Goal: Transaction & Acquisition: Purchase product/service

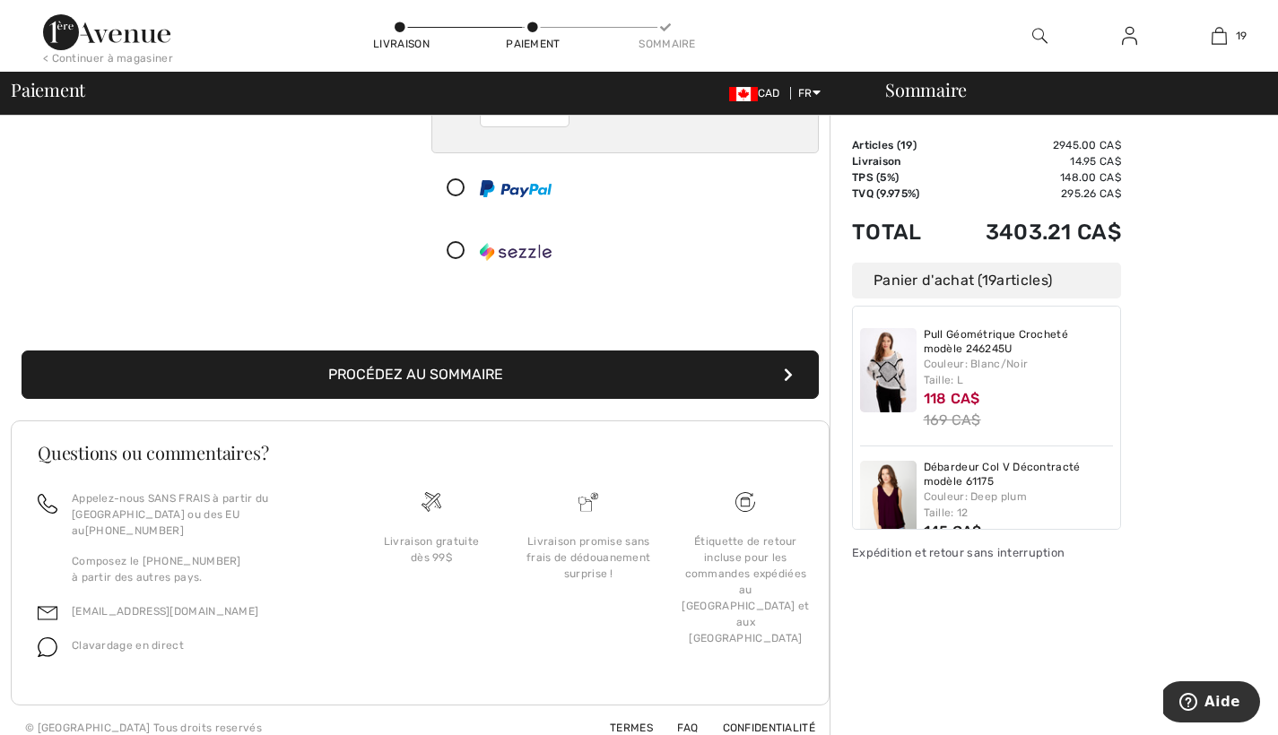
scroll to position [318, 0]
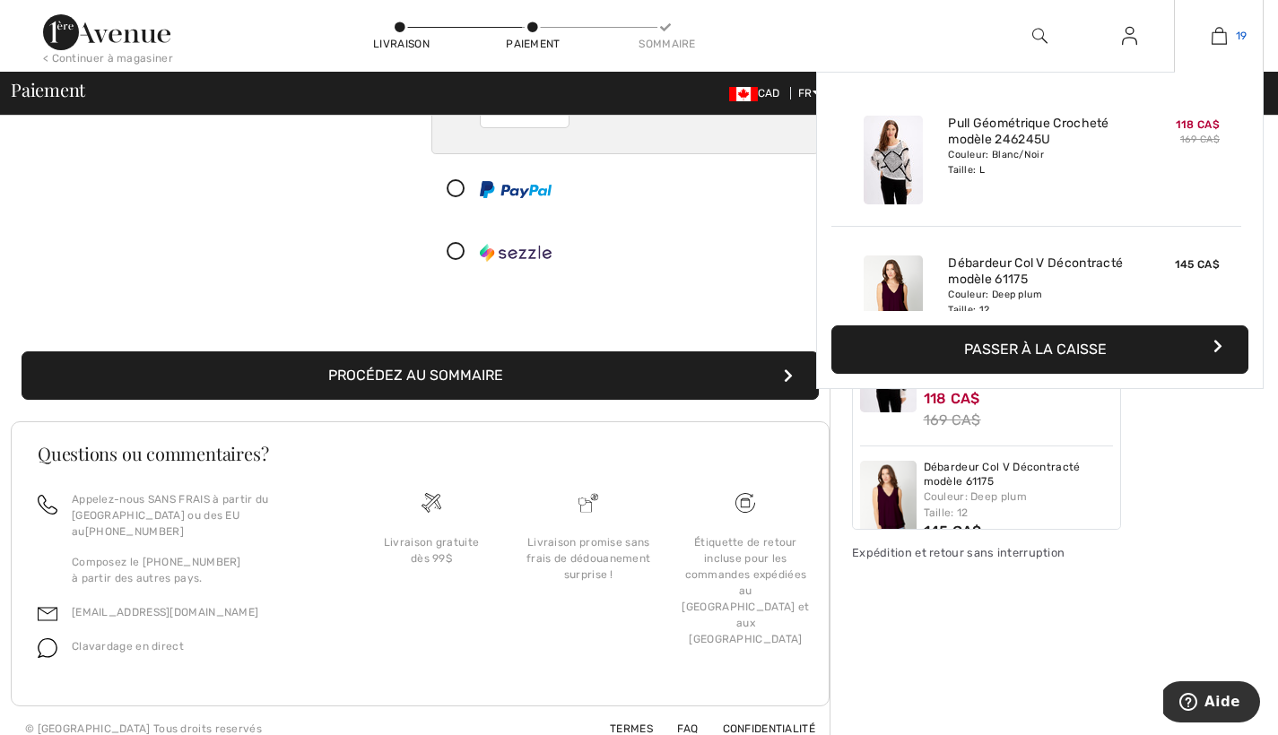
click at [1220, 36] on img at bounding box center [1219, 36] width 15 height 22
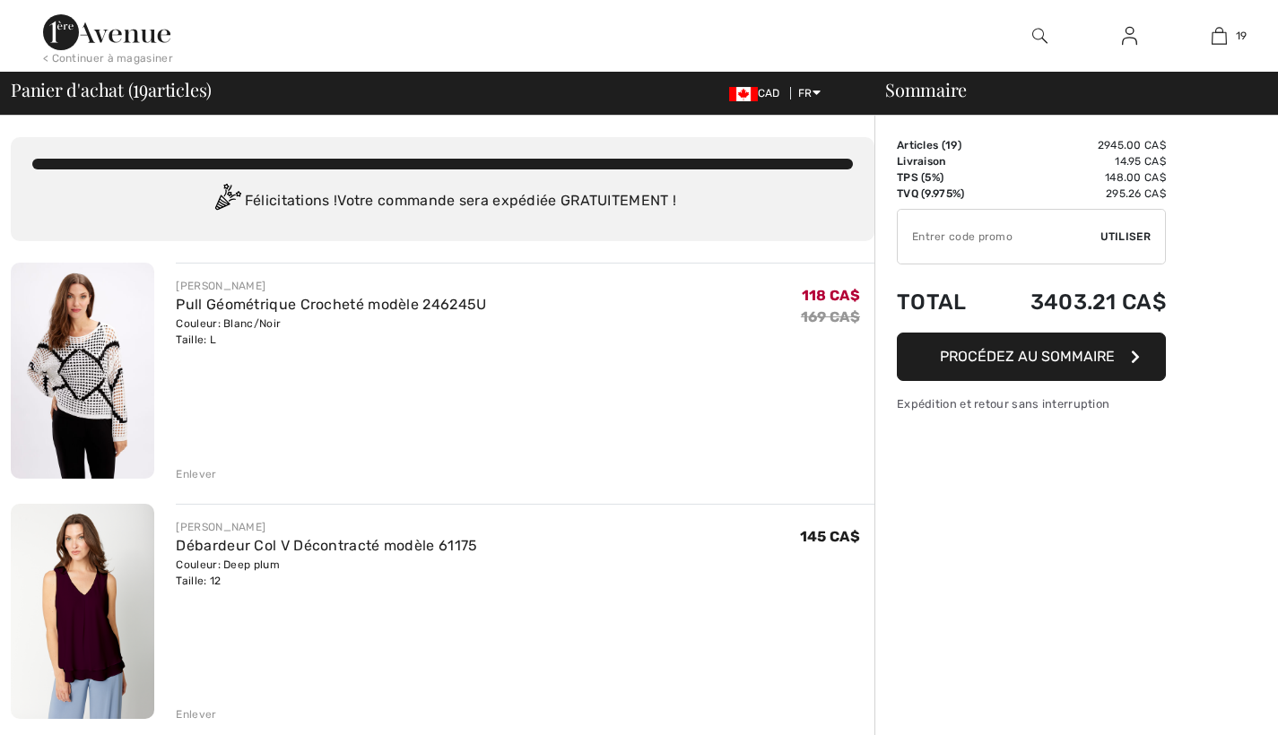
checkbox input "true"
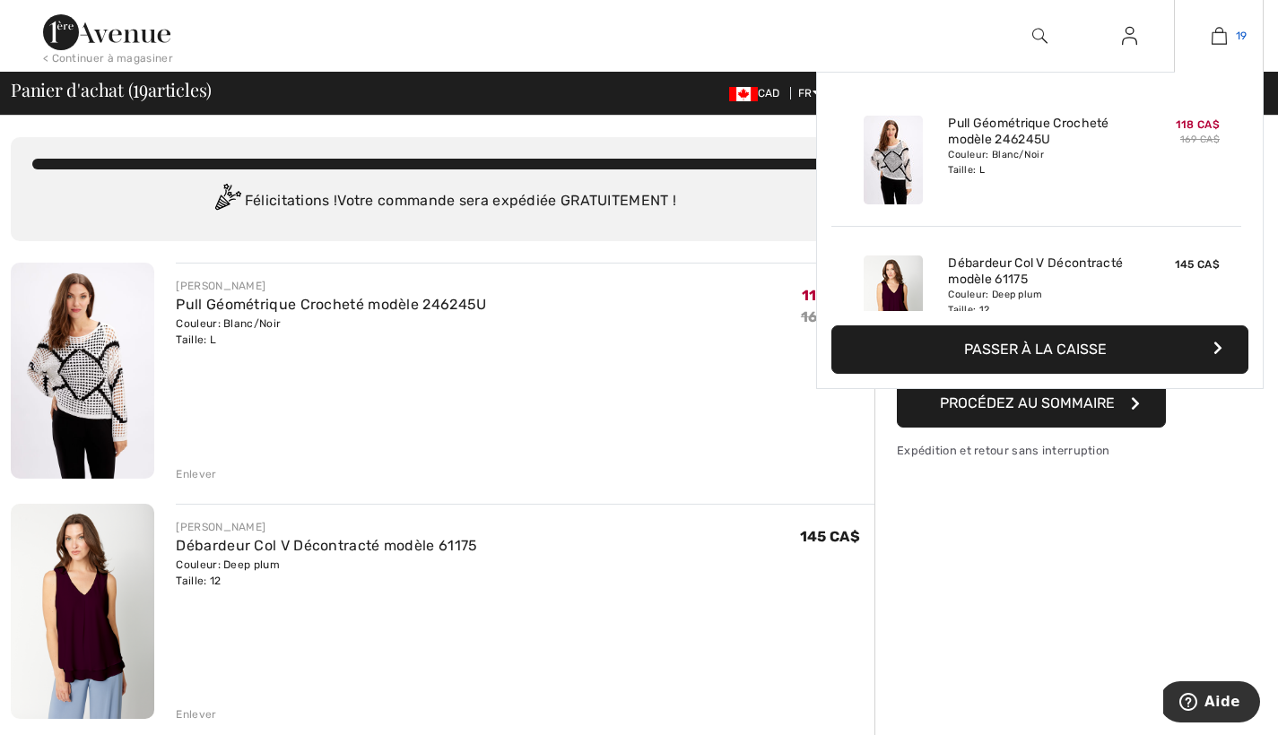
click at [1236, 30] on span "19" at bounding box center [1242, 36] width 12 height 16
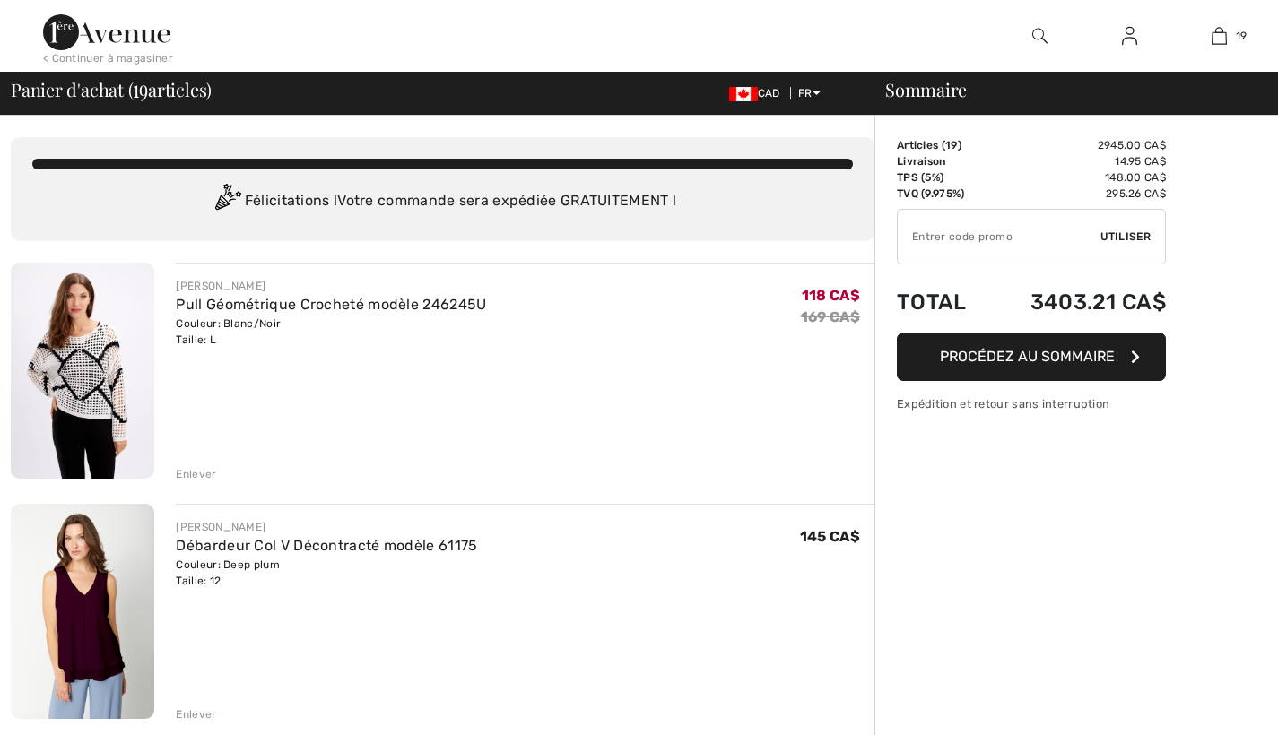
checkbox input "true"
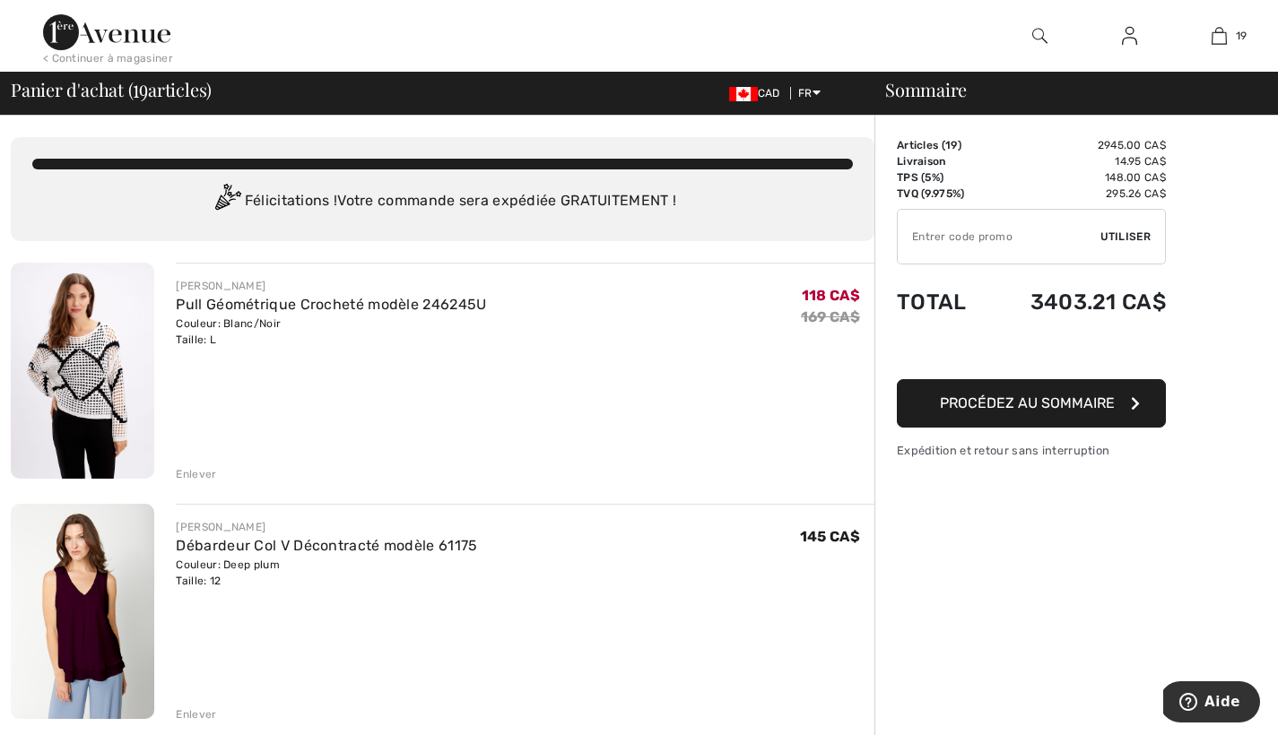
click at [1150, 416] on button "Procédez au sommaire" at bounding box center [1031, 403] width 269 height 48
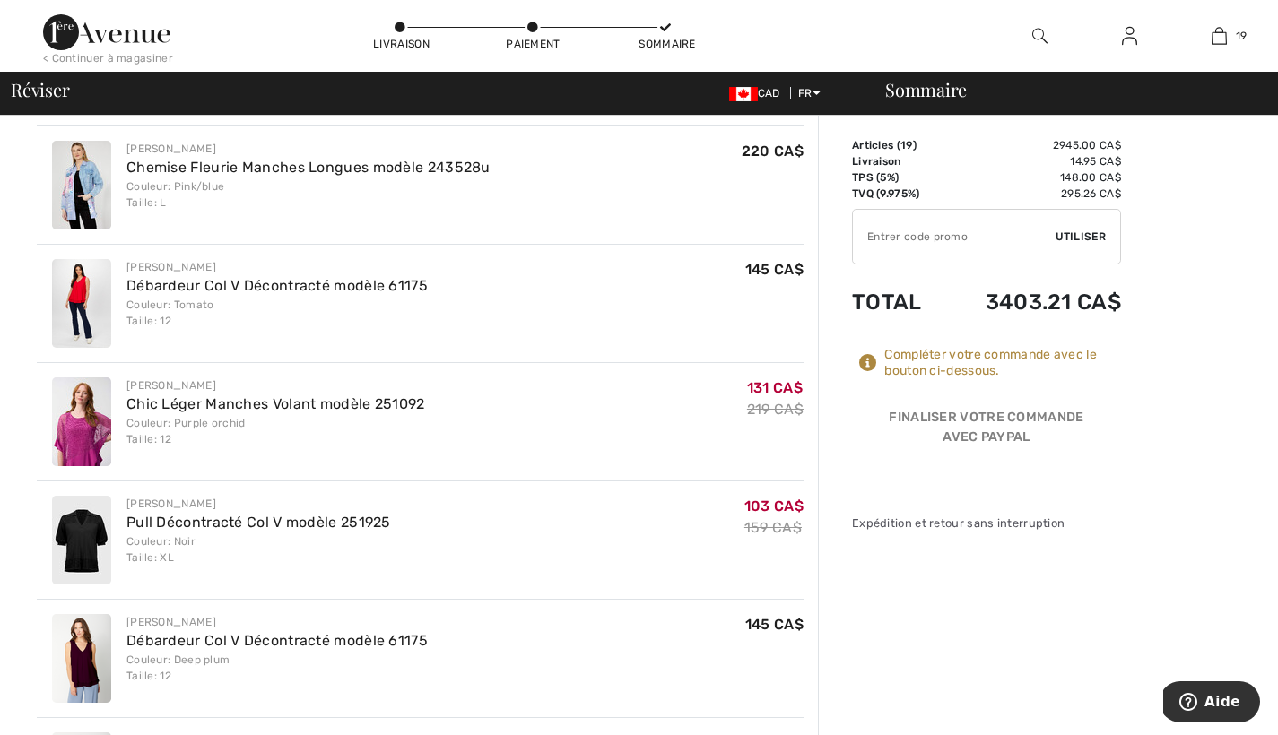
scroll to position [1475, 0]
click at [1078, 237] on span "Utiliser" at bounding box center [1081, 237] width 50 height 16
click at [869, 359] on icon at bounding box center [868, 363] width 18 height 18
click at [864, 366] on icon at bounding box center [868, 363] width 18 height 18
click at [1075, 236] on span "Utiliser" at bounding box center [1081, 237] width 50 height 16
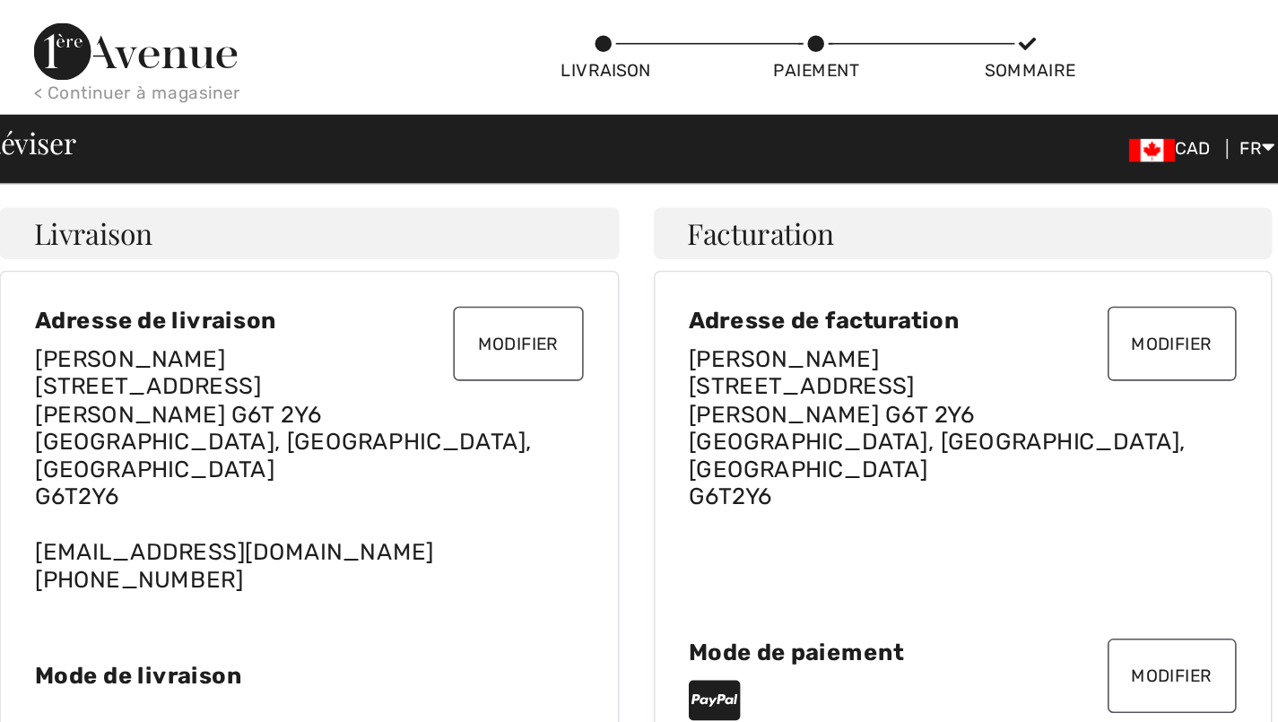
scroll to position [0, 0]
click at [729, 92] on img at bounding box center [743, 94] width 29 height 14
click at [729, 94] on img at bounding box center [743, 94] width 29 height 14
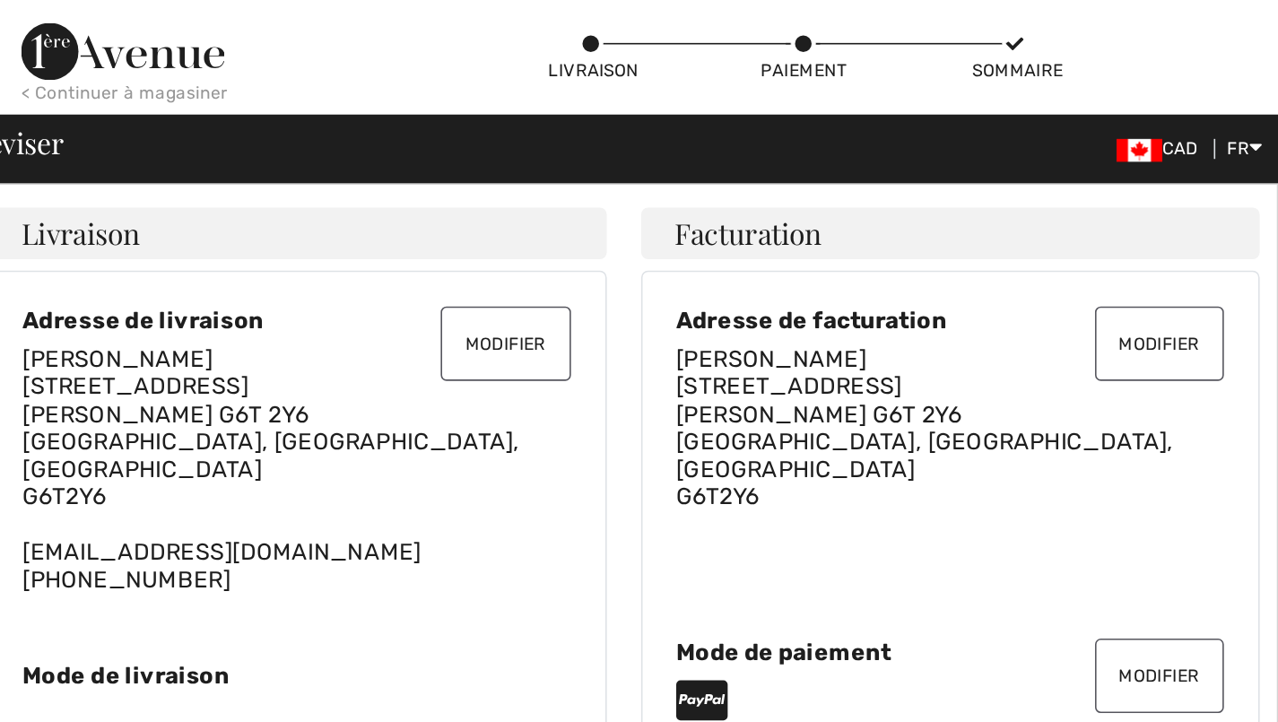
click at [109, 56] on div "< Continuer à magasiner" at bounding box center [108, 58] width 130 height 16
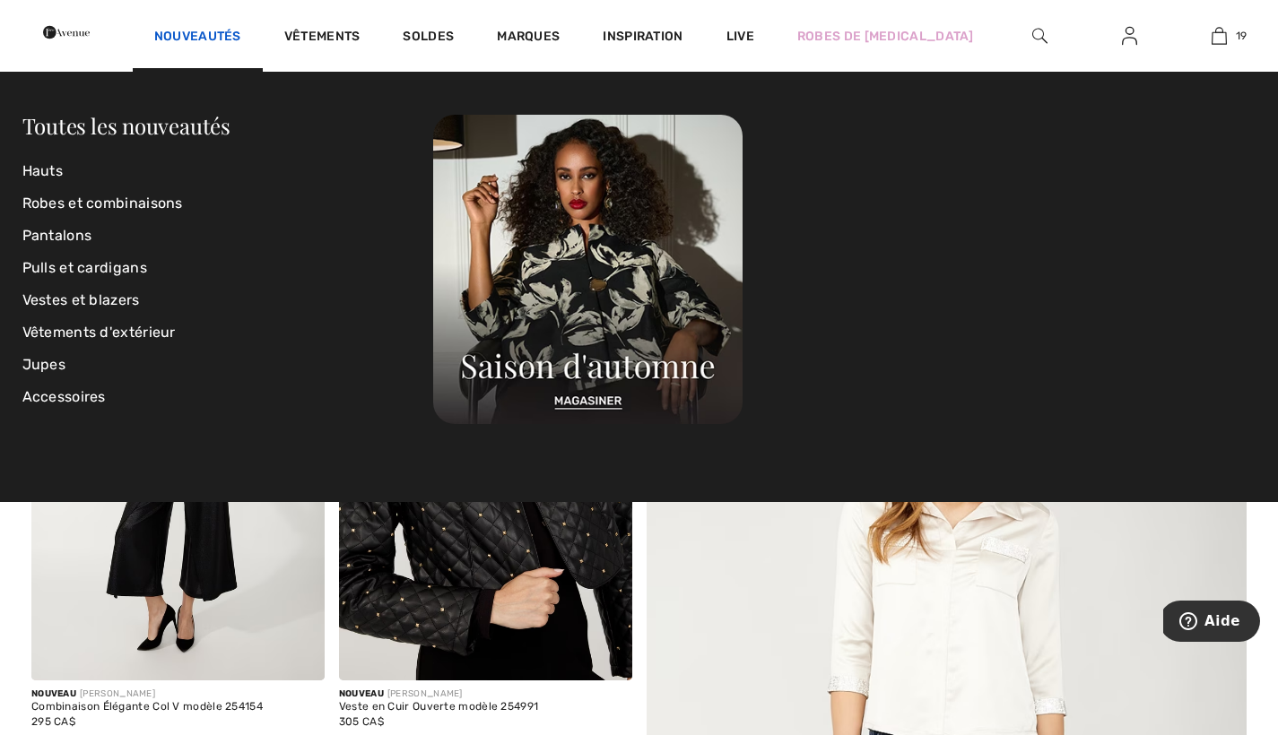
click at [241, 31] on link "Nouveautés" at bounding box center [197, 38] width 87 height 19
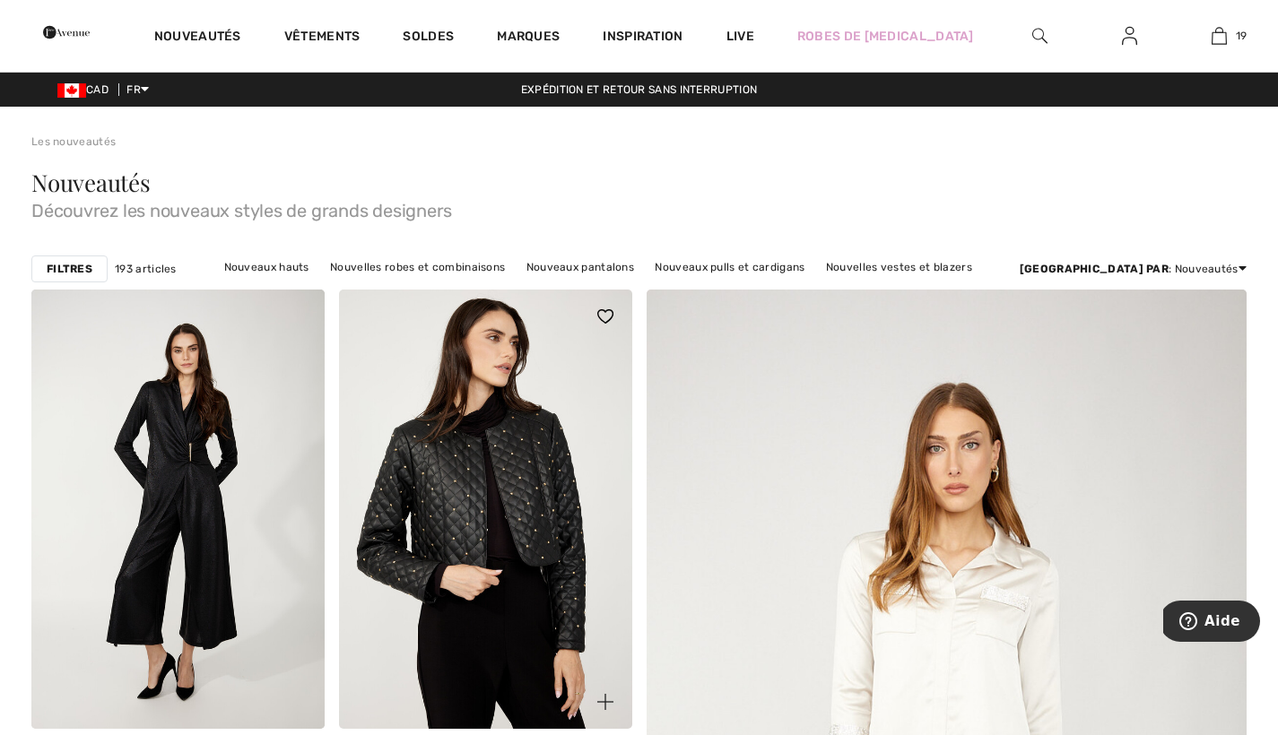
click at [552, 553] on img at bounding box center [485, 509] width 293 height 439
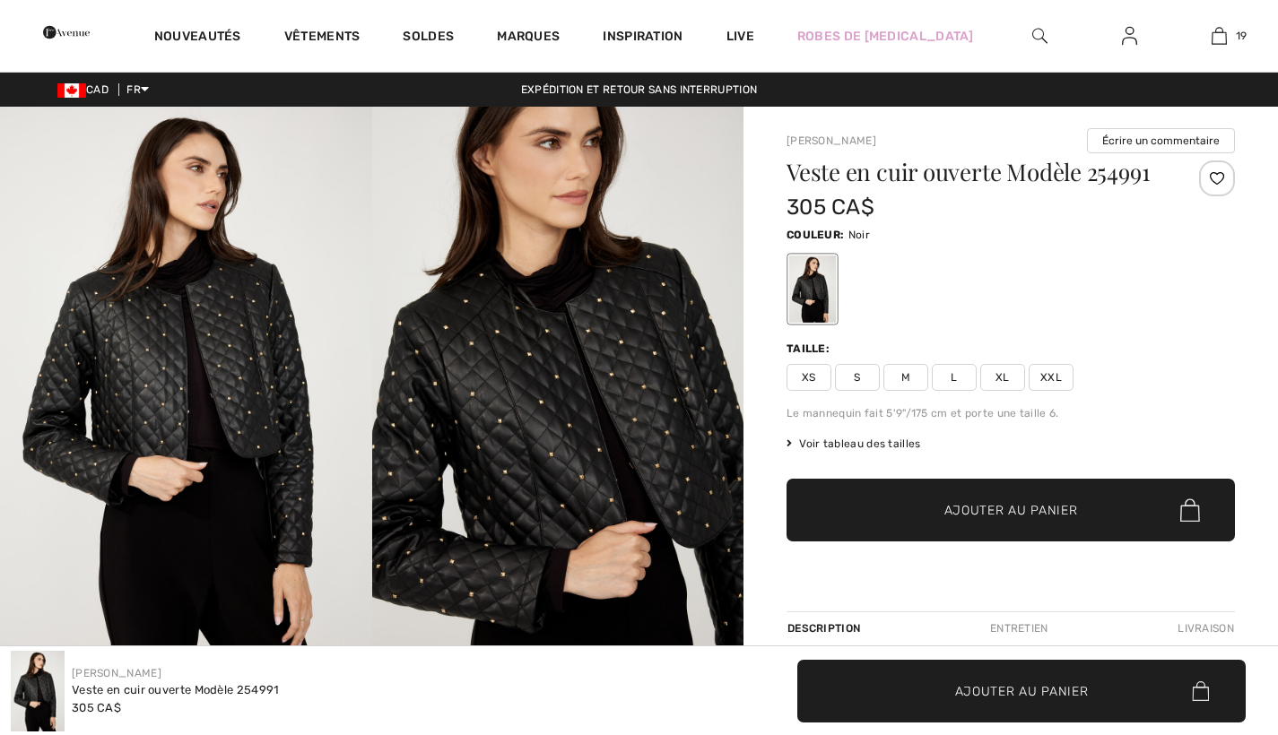
checkbox input "true"
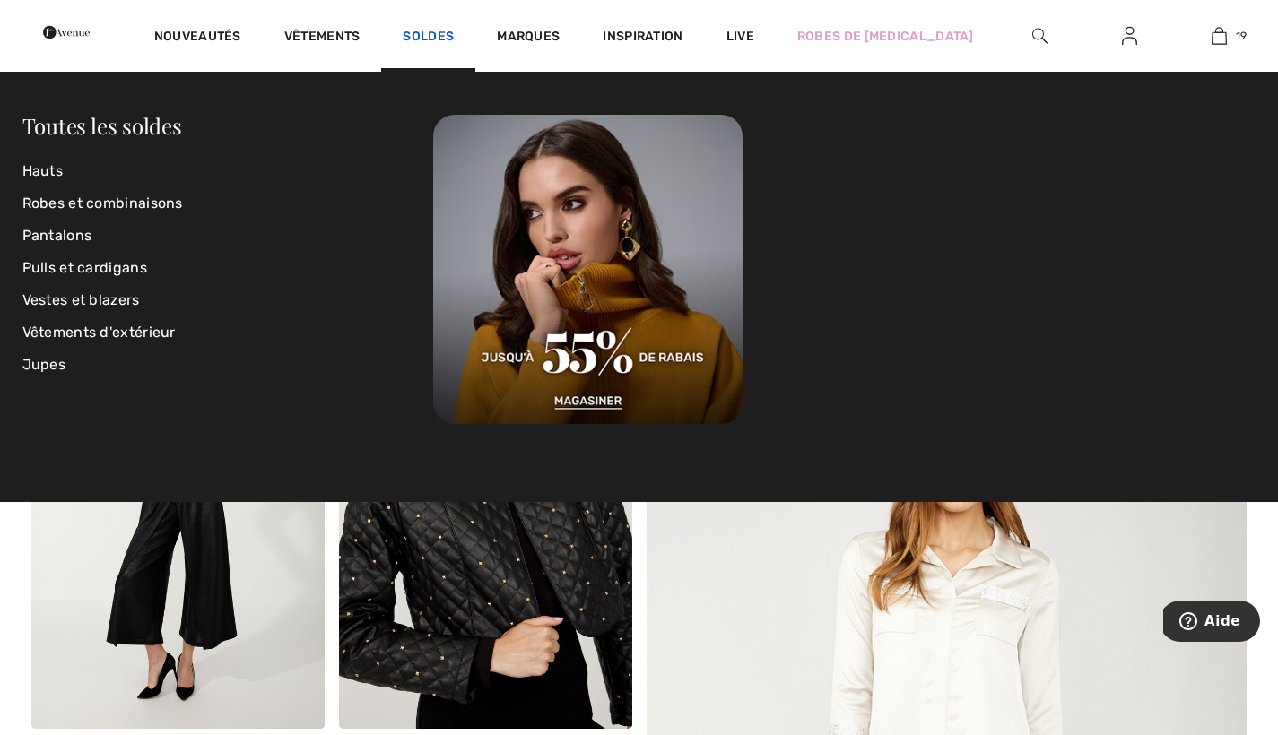
click at [454, 31] on link "Soldes" at bounding box center [428, 38] width 51 height 19
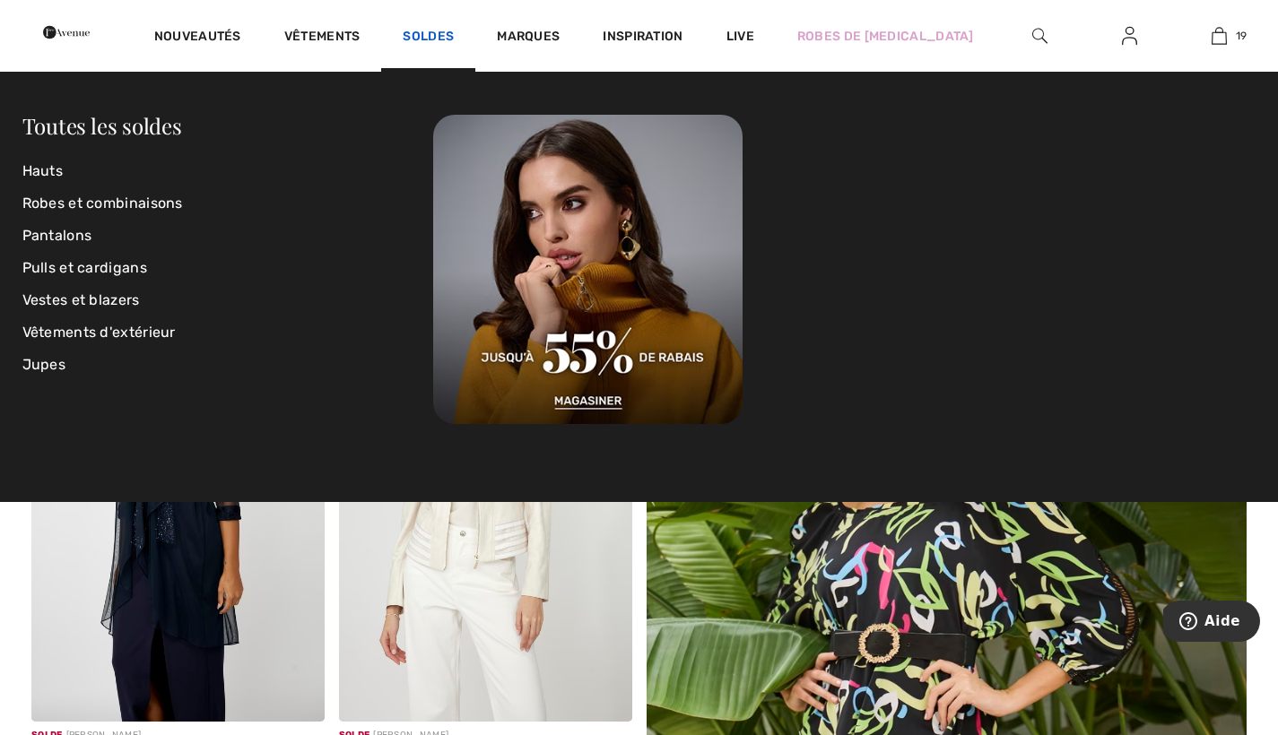
scroll to position [8, 0]
